Goal: Task Accomplishment & Management: Manage account settings

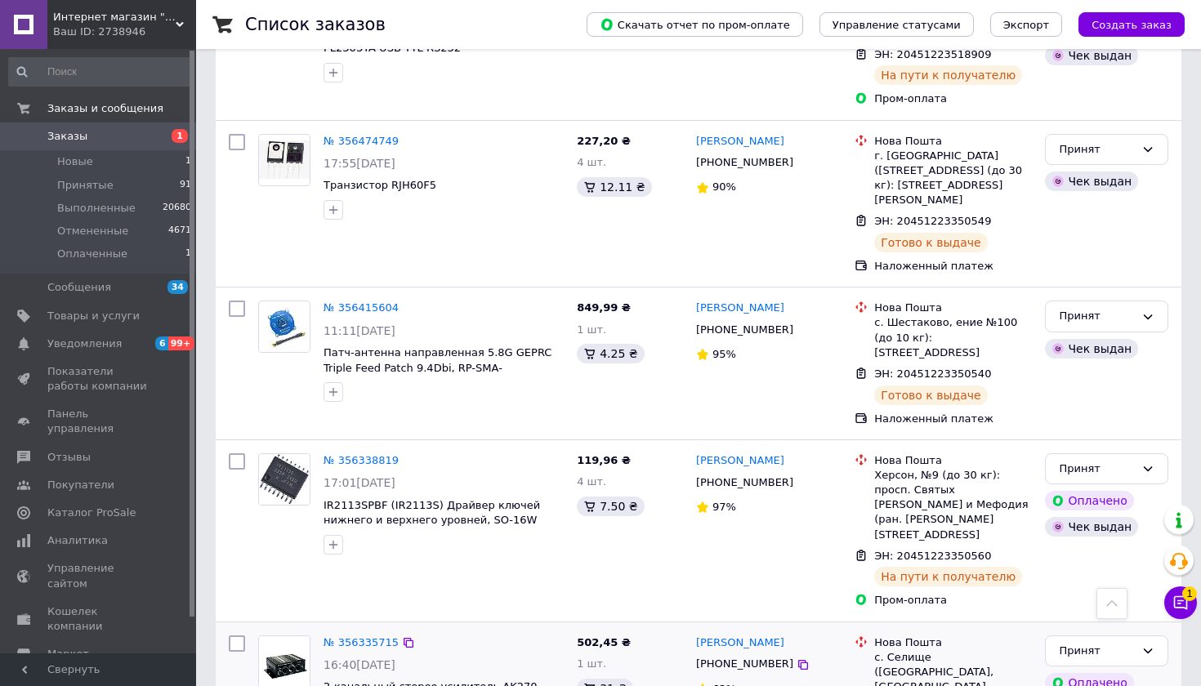
scroll to position [2734, 0]
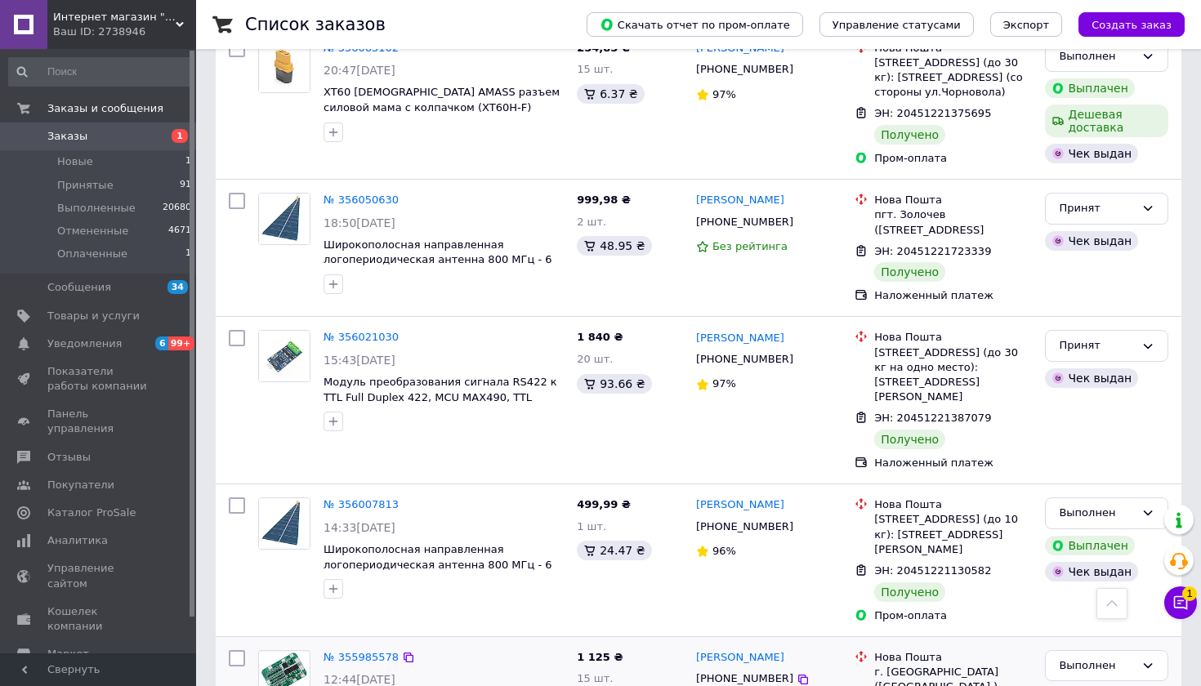
scroll to position [2610, 0]
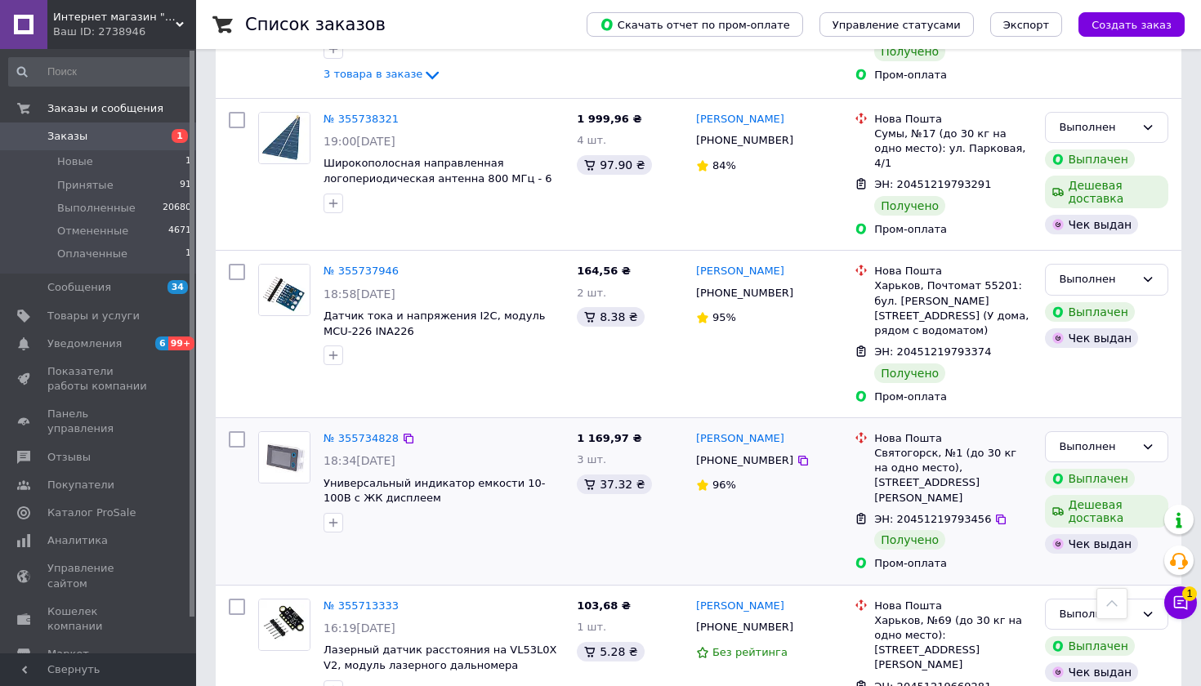
scroll to position [2713, 0]
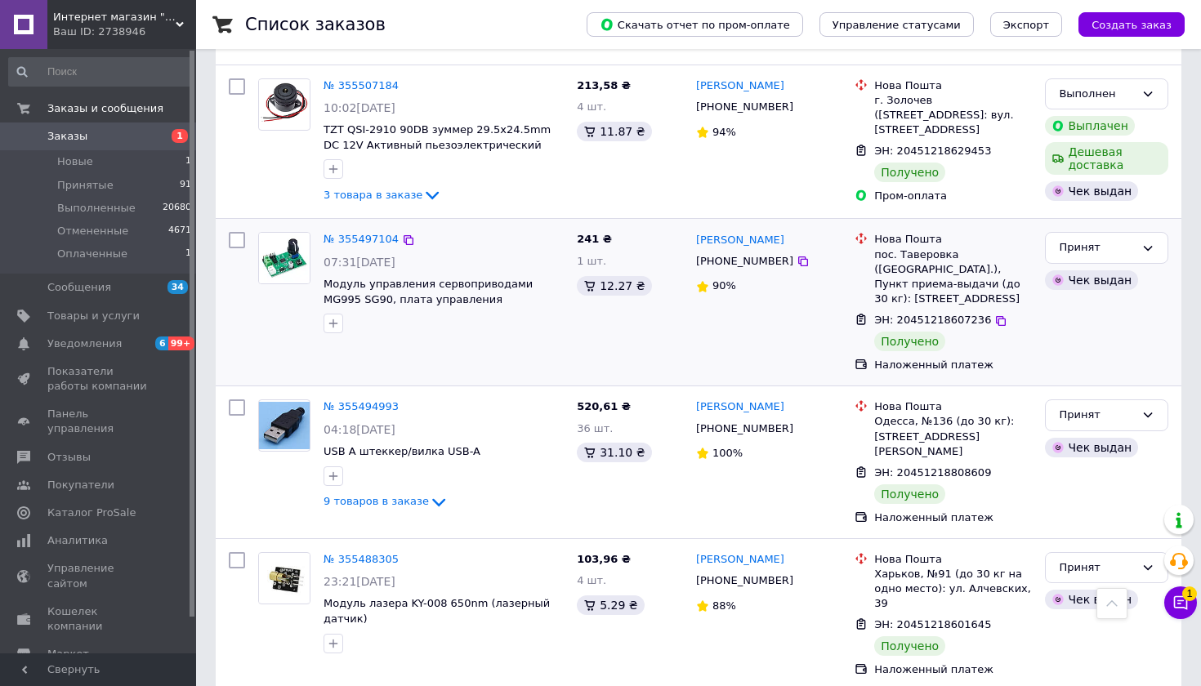
scroll to position [2021, 0]
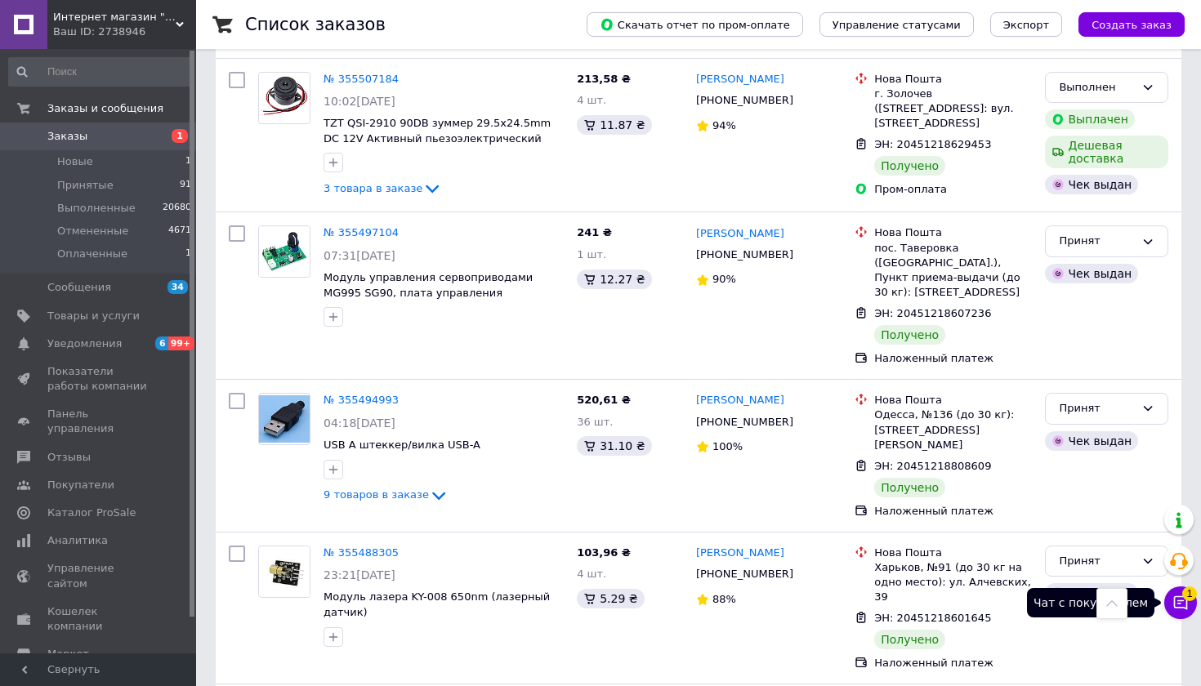
click at [1179, 606] on icon at bounding box center [1181, 603] width 16 height 16
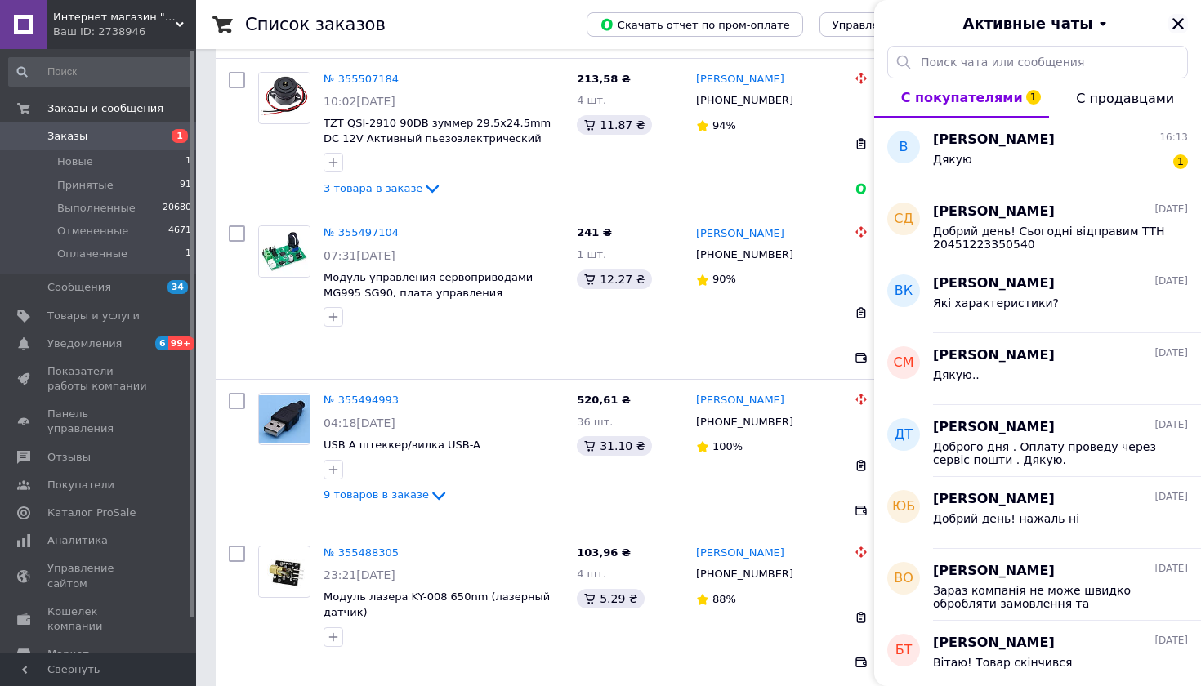
click at [1177, 20] on icon "Закрыть" at bounding box center [1178, 23] width 11 height 11
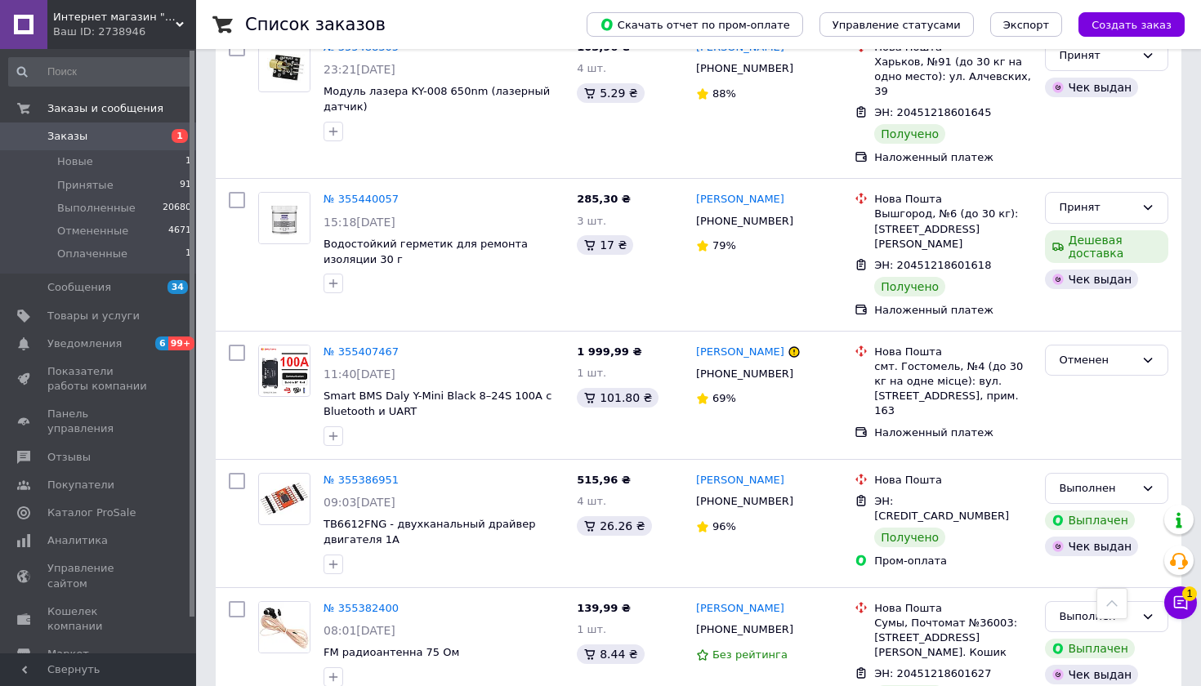
scroll to position [2526, 0]
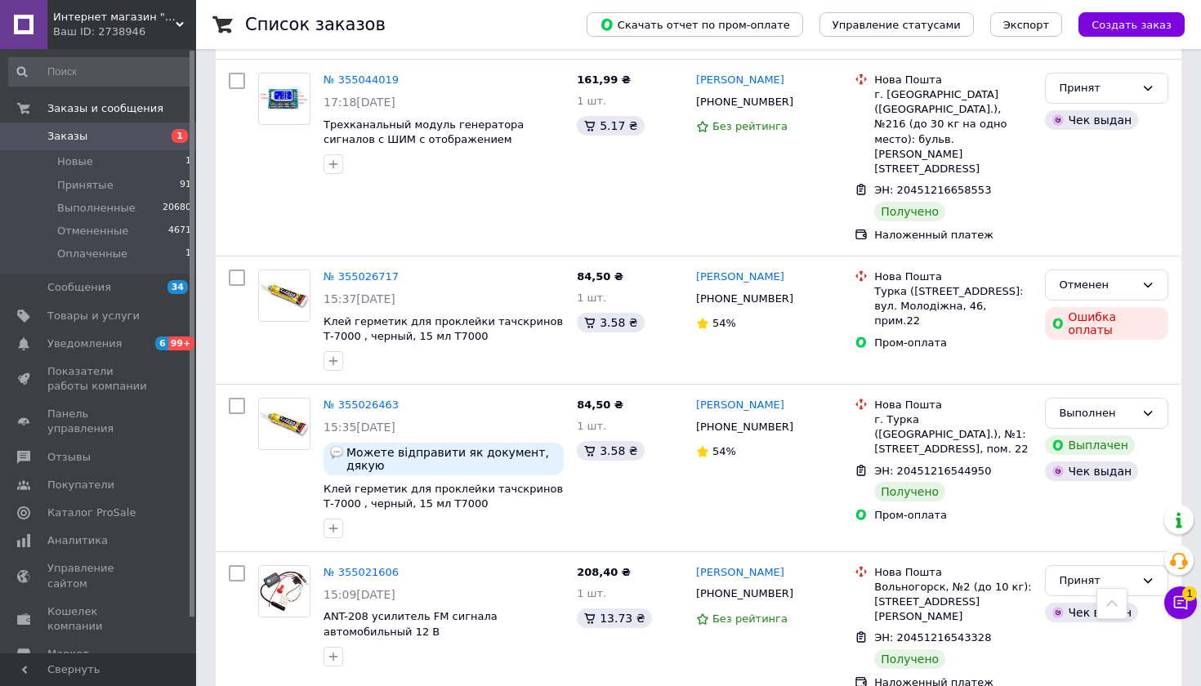
scroll to position [2498, 0]
